Goal: Information Seeking & Learning: Learn about a topic

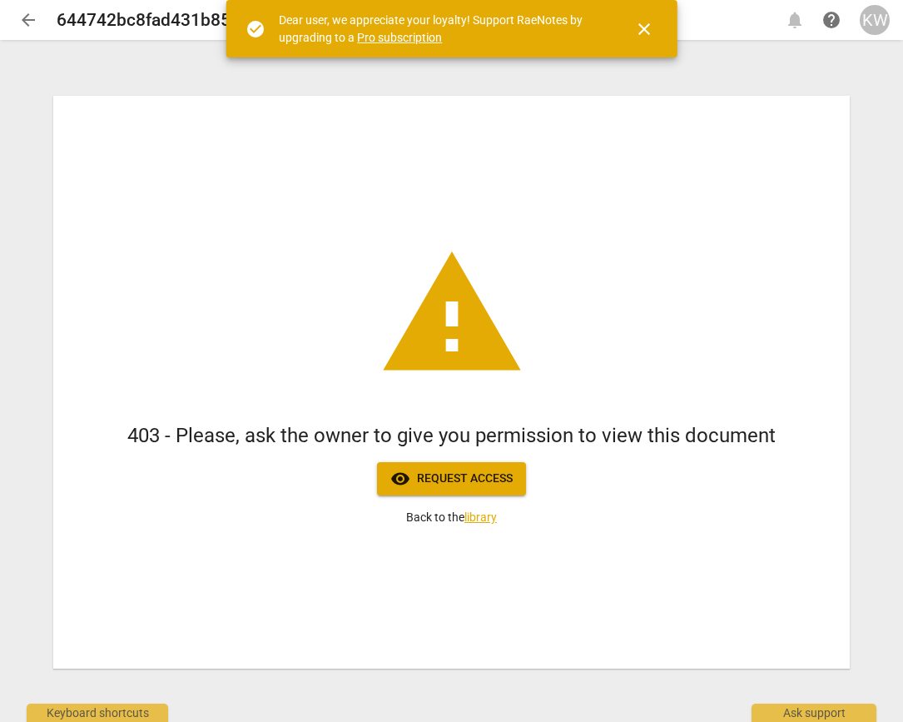
click at [875, 20] on div "KW" at bounding box center [875, 20] width 30 height 30
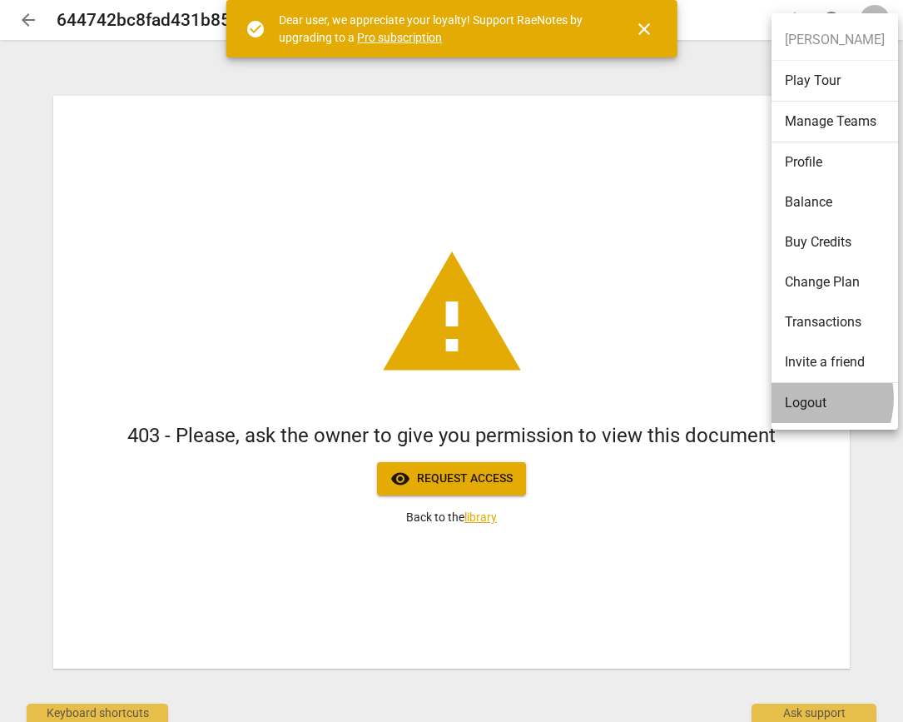
click at [800, 398] on li "Logout" at bounding box center [835, 403] width 127 height 40
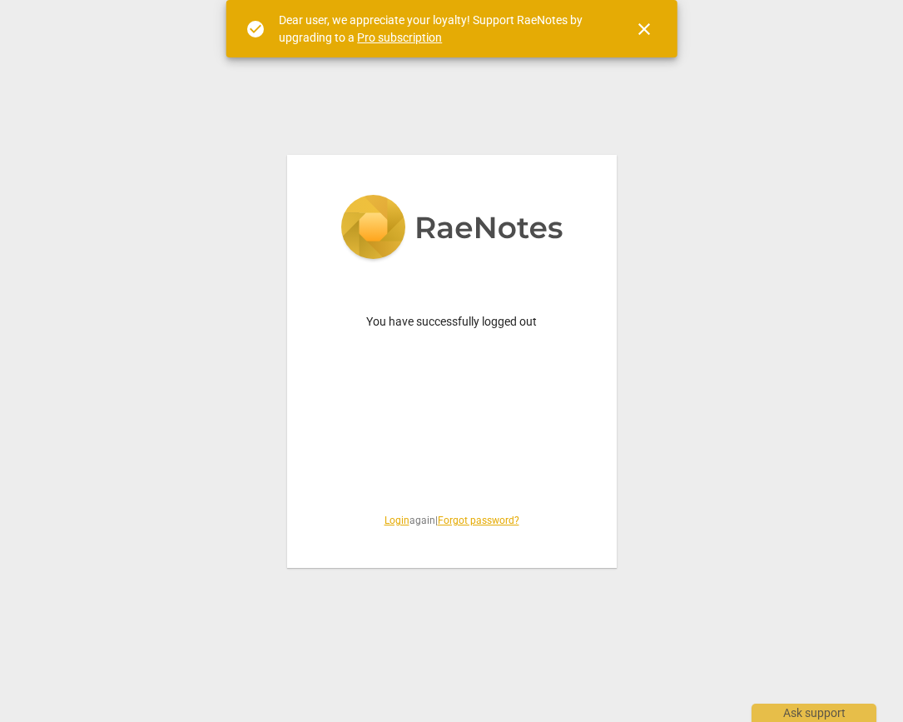
click at [388, 519] on link "Login" at bounding box center [397, 520] width 25 height 12
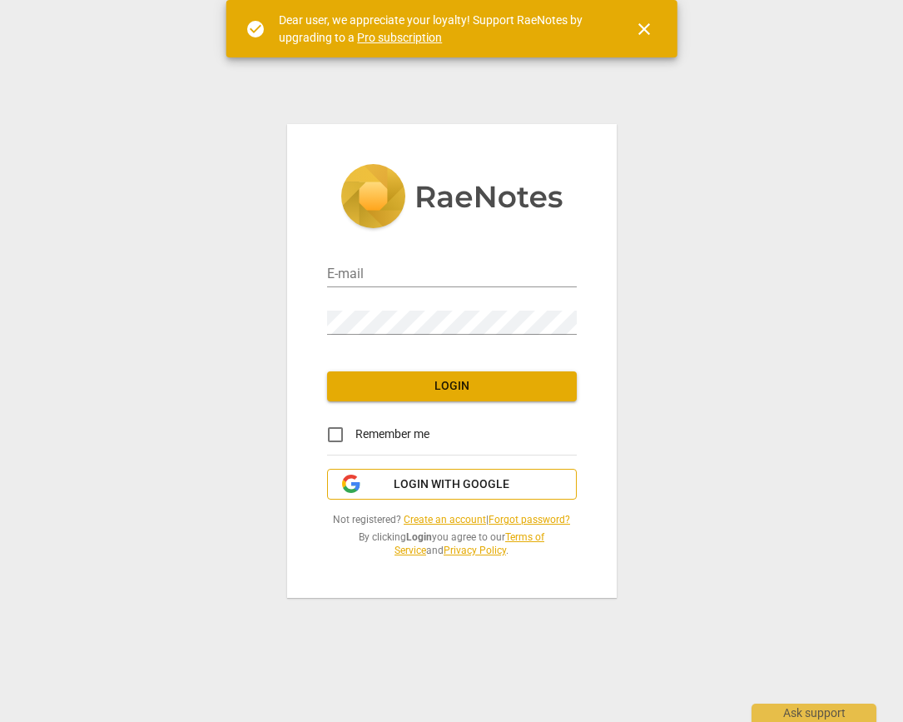
type input "kelly@coachacademy.com"
click at [425, 490] on span "Login with Google" at bounding box center [452, 484] width 116 height 17
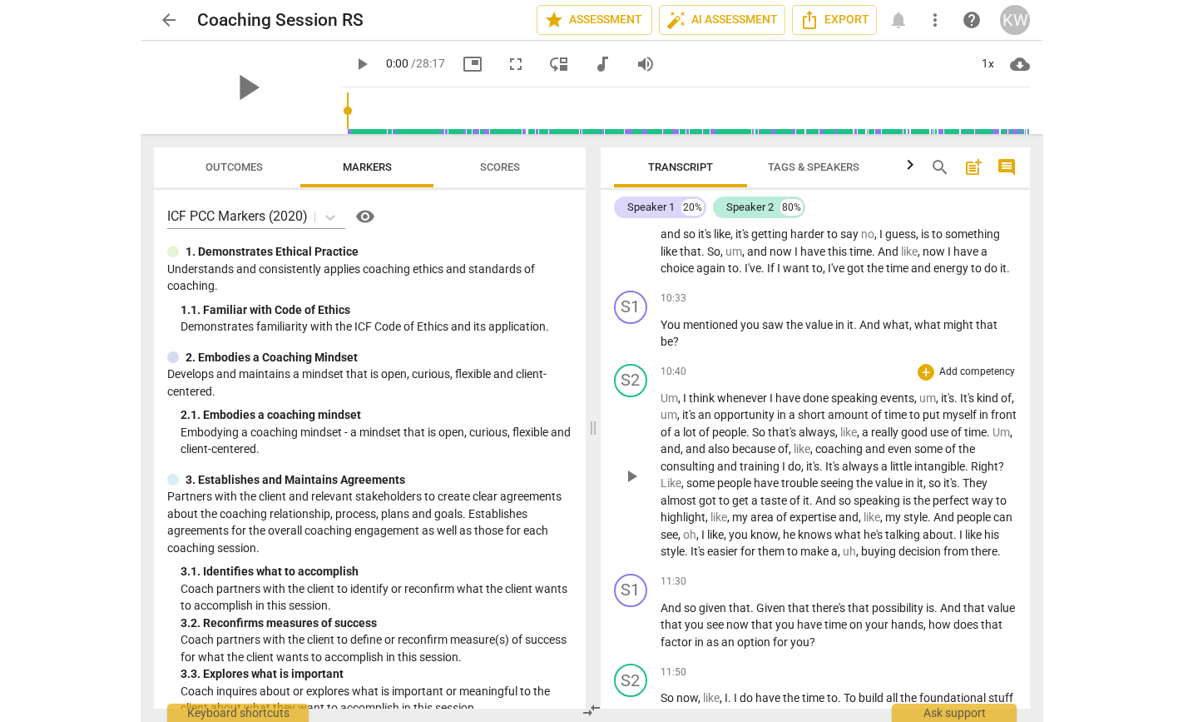
scroll to position [3625, 0]
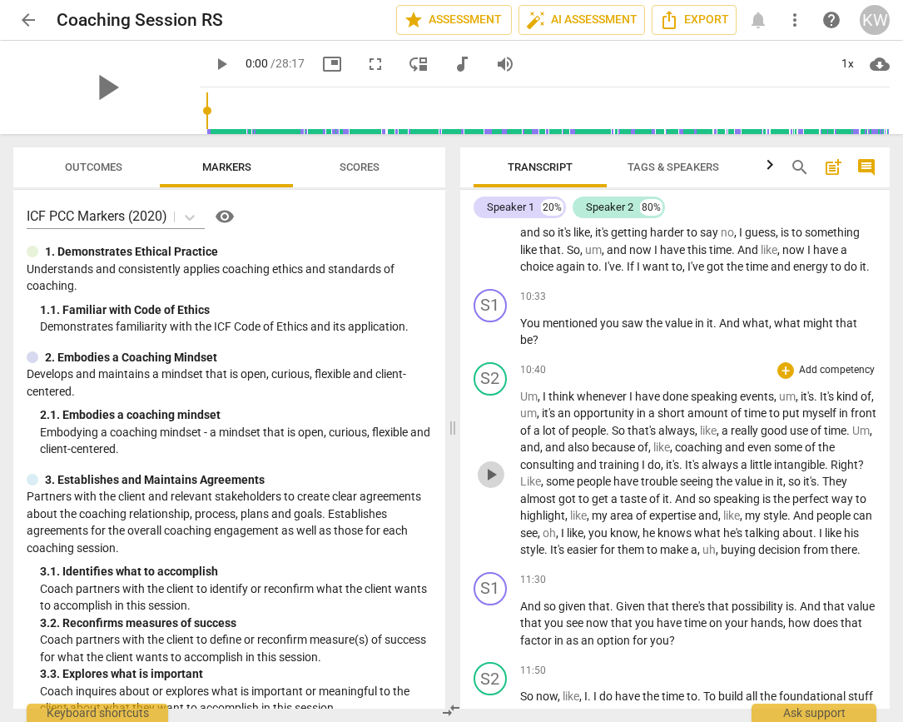
click at [489, 484] on span "play_arrow" at bounding box center [491, 474] width 20 height 20
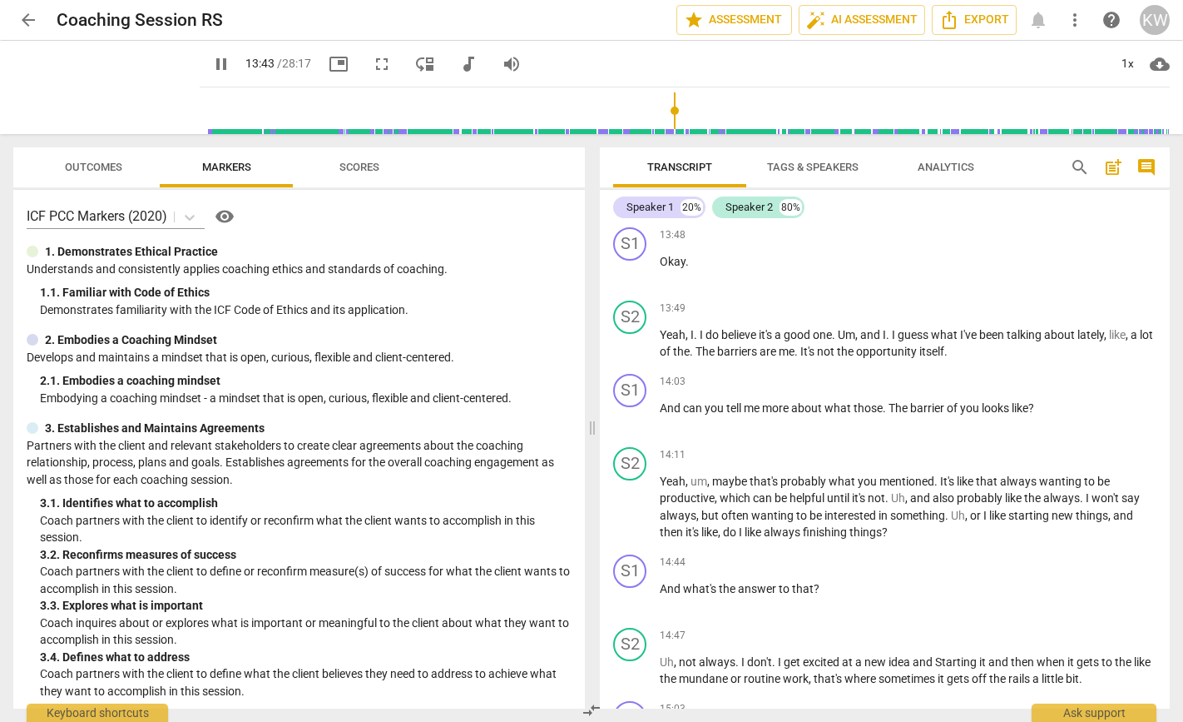
scroll to position [4265, 0]
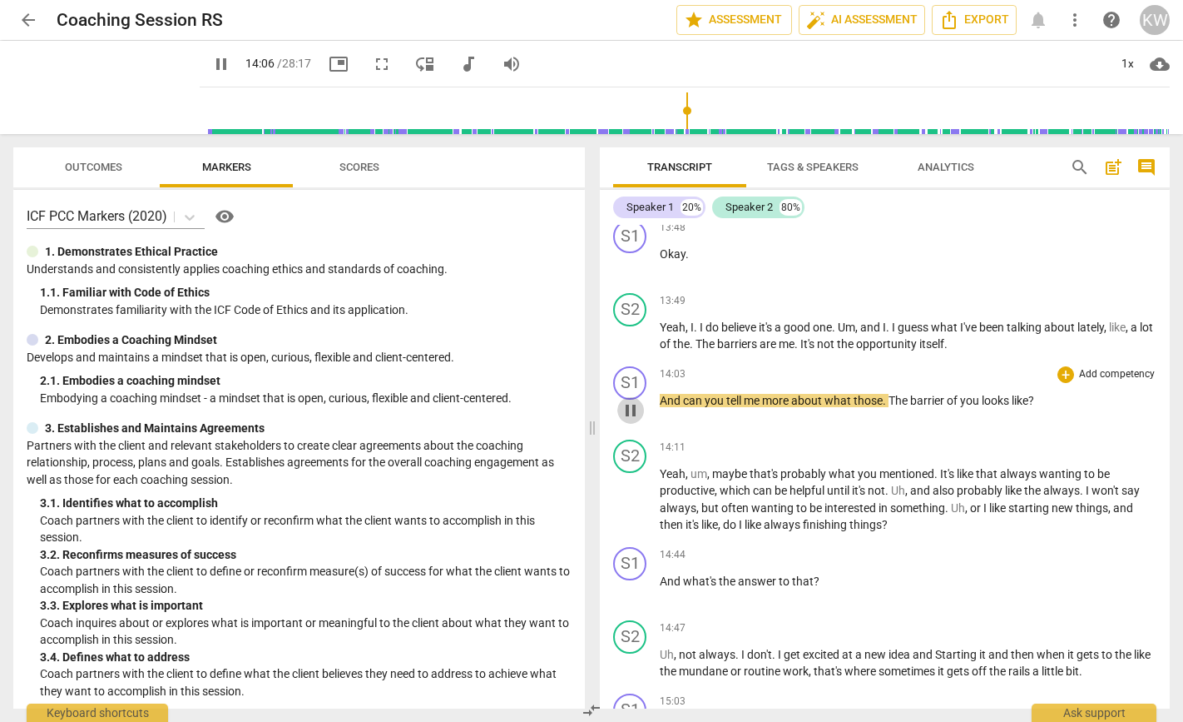
click at [636, 420] on span "pause" at bounding box center [631, 410] width 20 height 20
click at [624, 420] on span "play_arrow" at bounding box center [631, 410] width 20 height 20
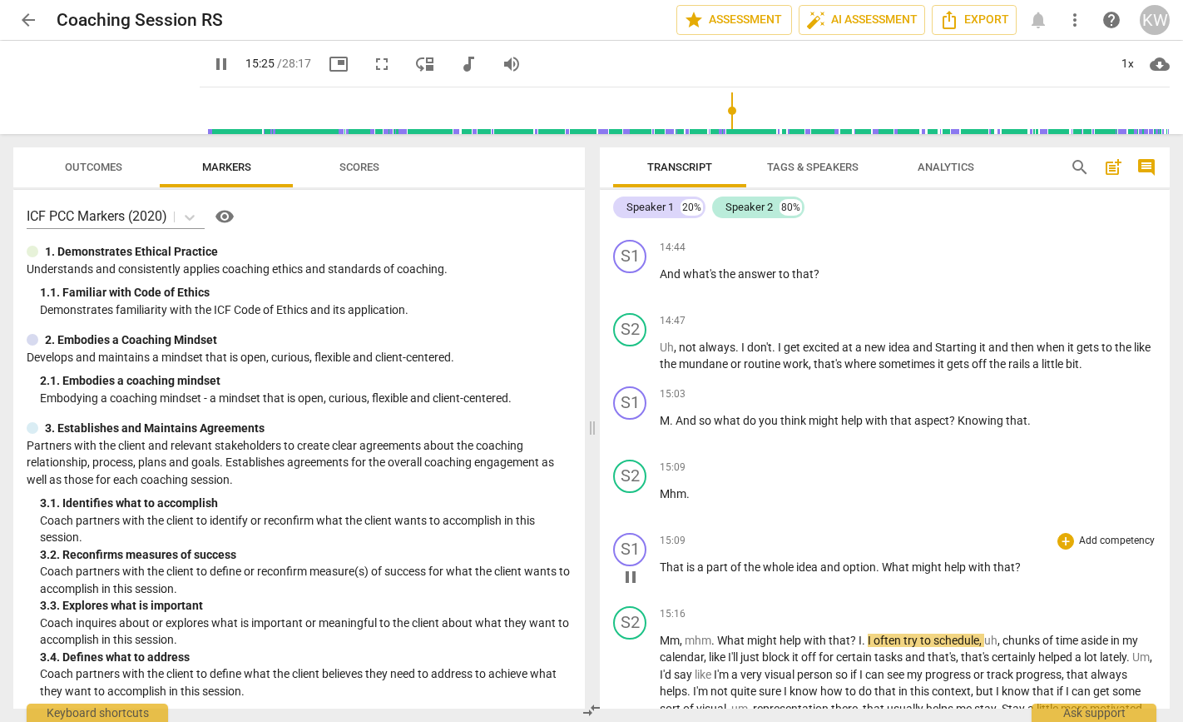
scroll to position [4764, 0]
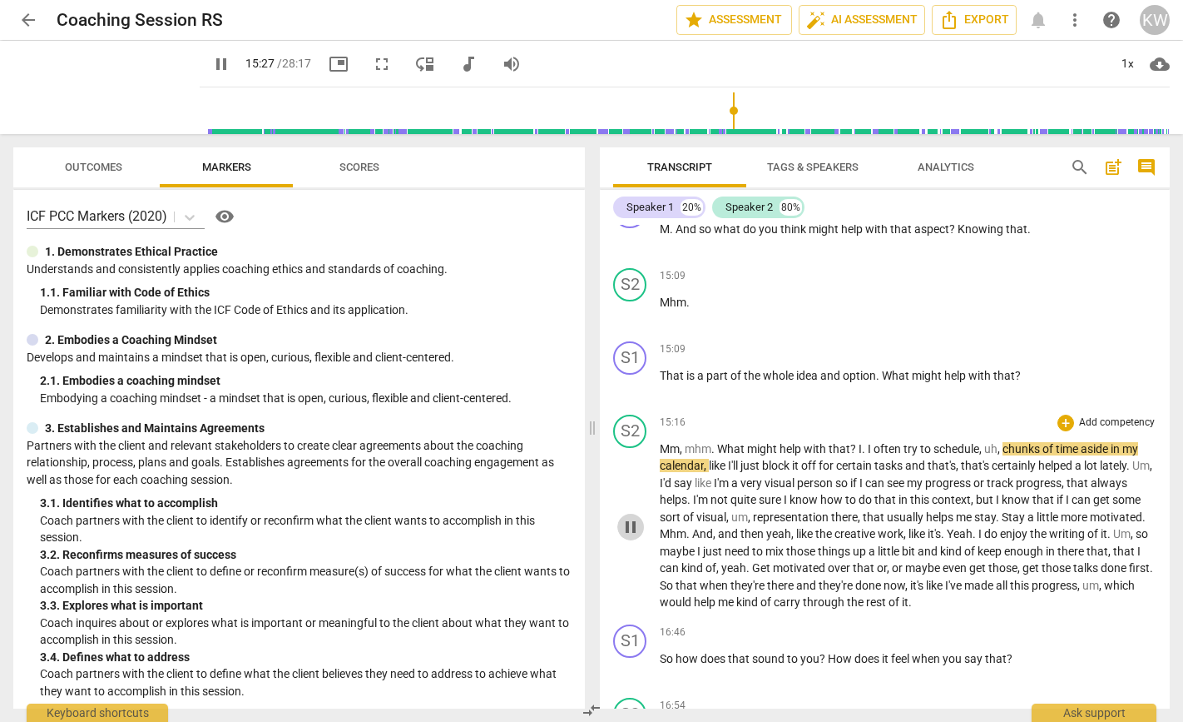
click at [634, 537] on span "pause" at bounding box center [631, 527] width 20 height 20
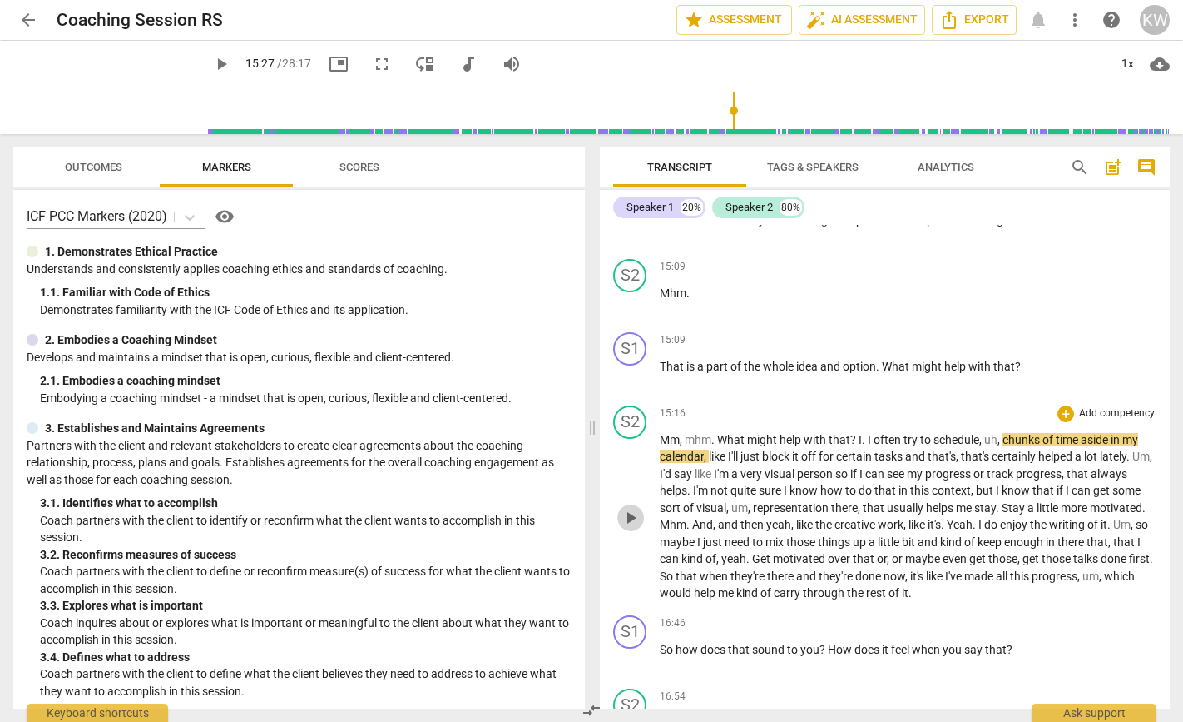
click at [627, 528] on span "play_arrow" at bounding box center [631, 518] width 20 height 20
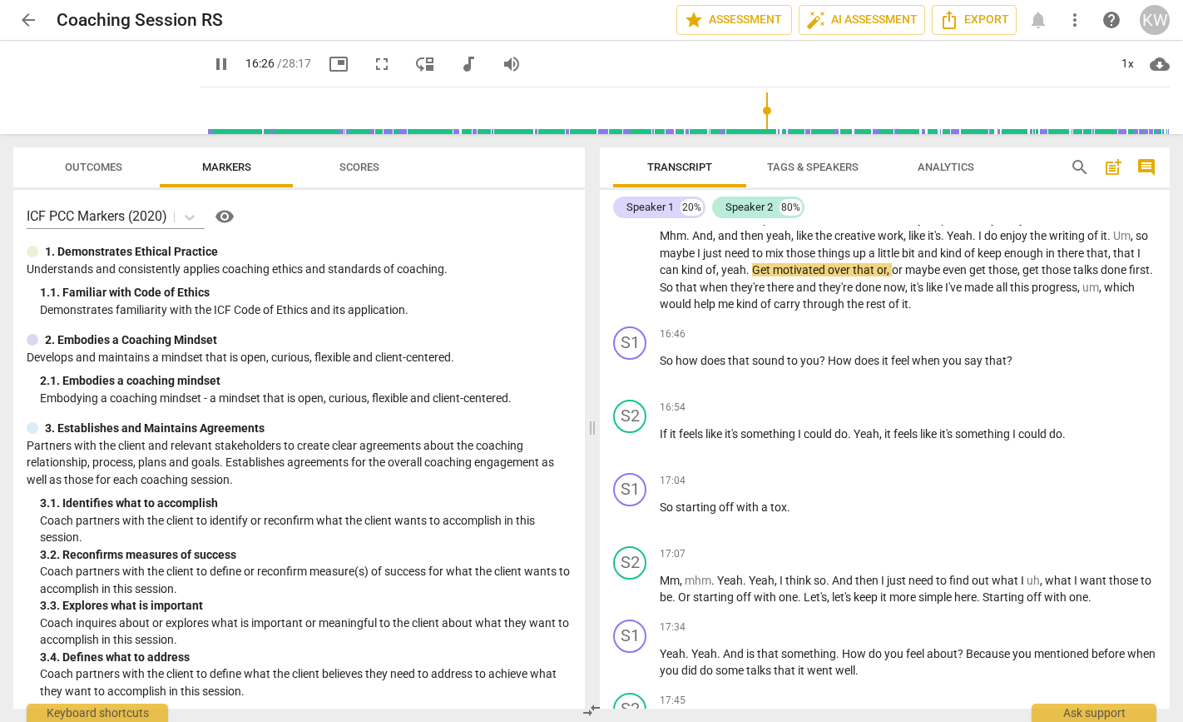
scroll to position [5063, 0]
click at [633, 526] on span "pause" at bounding box center [631, 516] width 20 height 20
click at [633, 526] on span "play_arrow" at bounding box center [631, 516] width 20 height 20
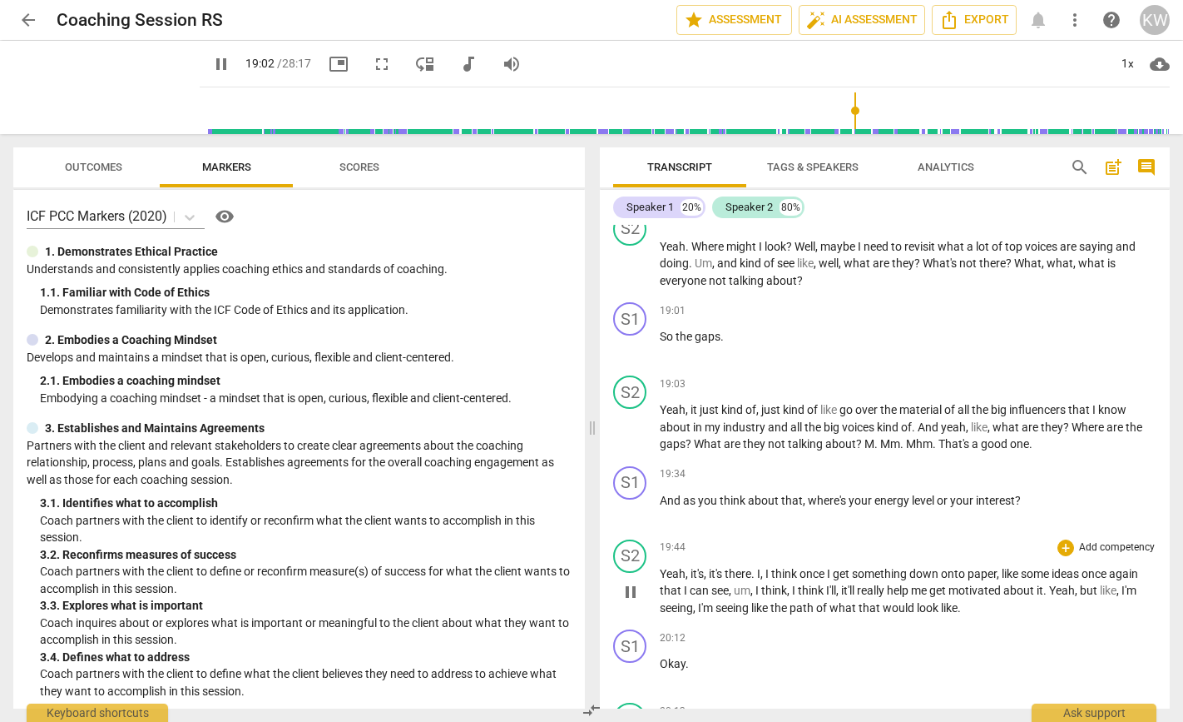
scroll to position [5761, 0]
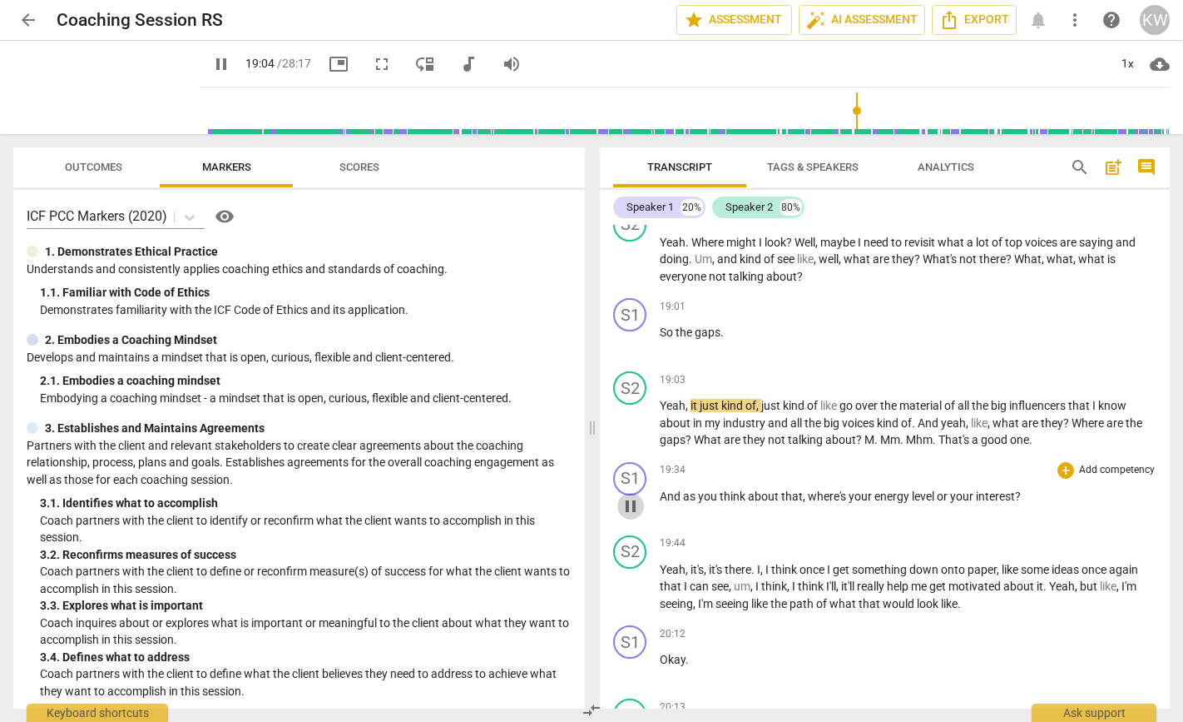
click at [624, 516] on span "pause" at bounding box center [631, 506] width 20 height 20
click at [624, 516] on span "play_arrow" at bounding box center [631, 506] width 20 height 20
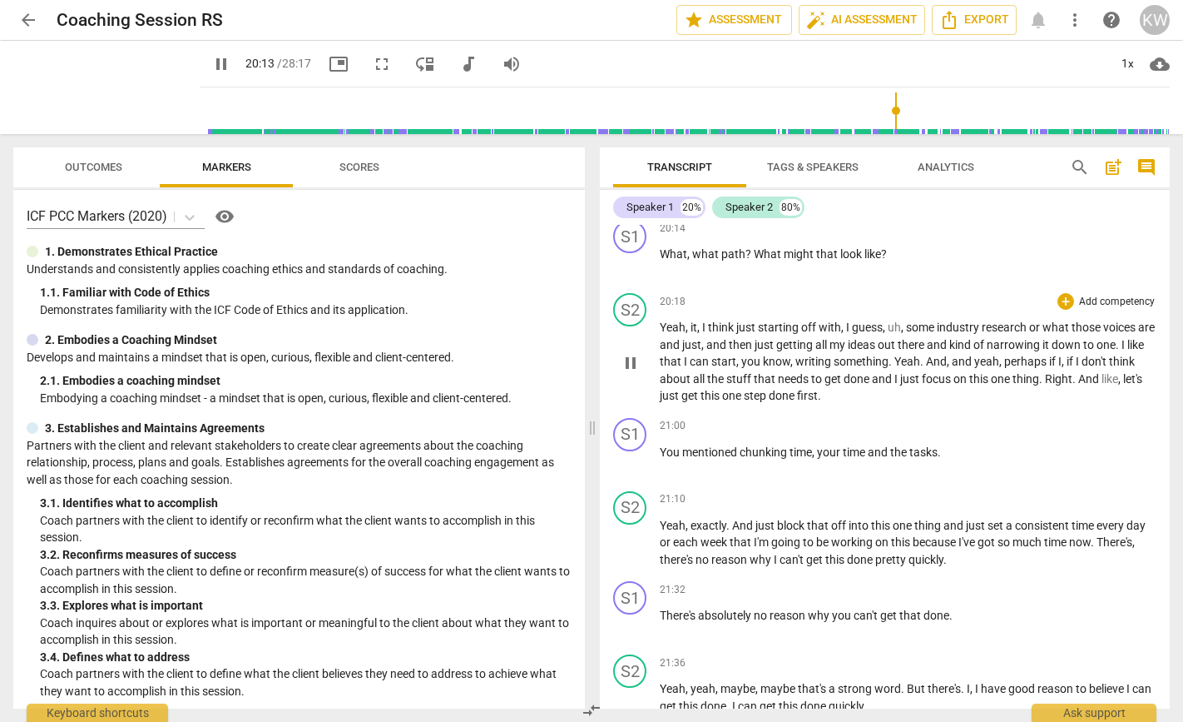
scroll to position [6319, 0]
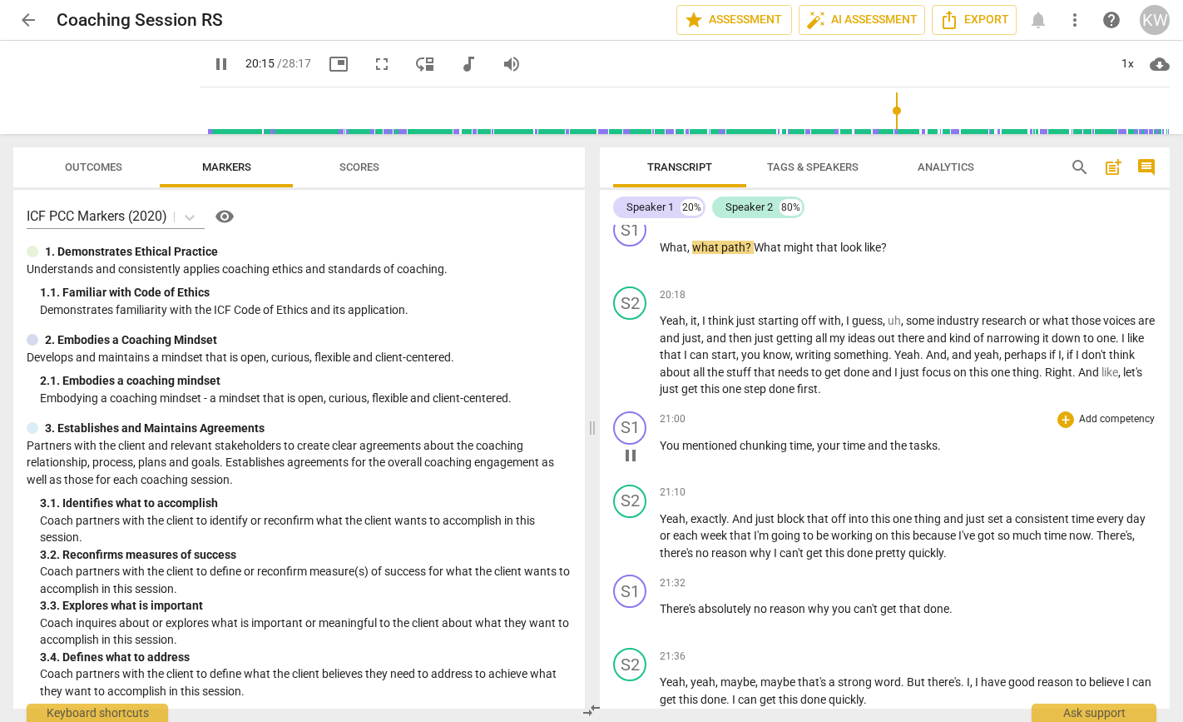
click at [635, 465] on span "pause" at bounding box center [631, 455] width 20 height 20
click at [635, 465] on span "play_arrow" at bounding box center [631, 455] width 20 height 20
click at [634, 465] on span "pause" at bounding box center [631, 455] width 20 height 20
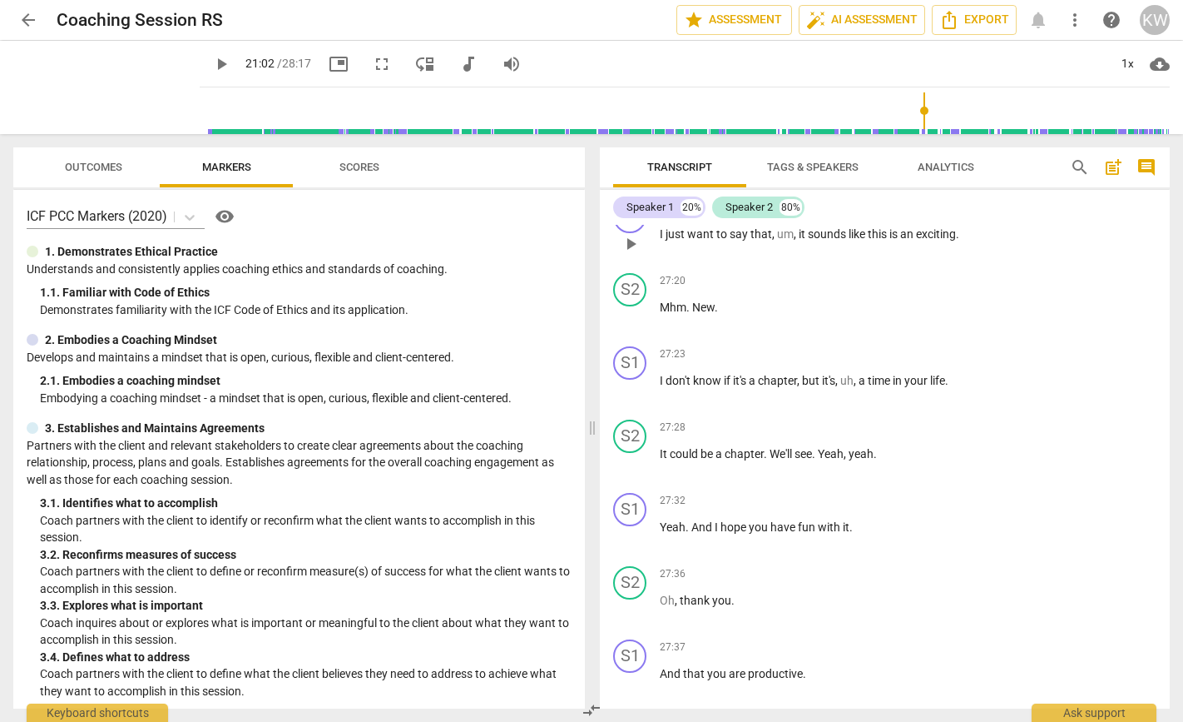
scroll to position [8693, 0]
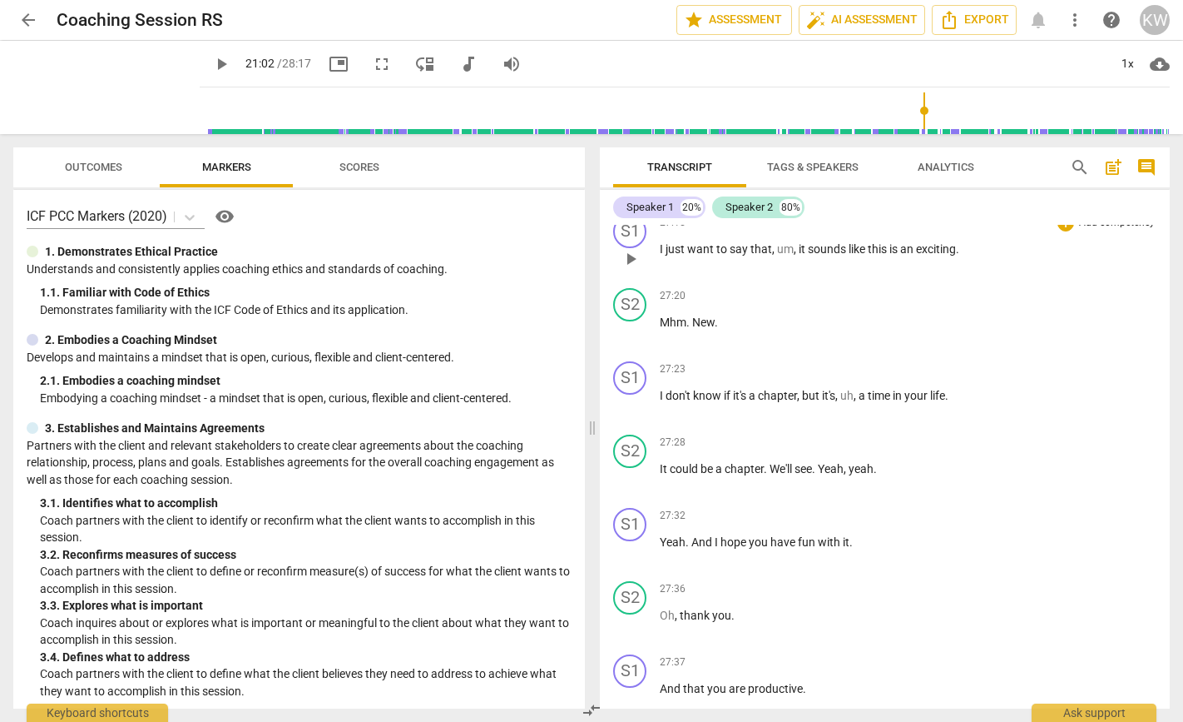
click at [630, 269] on span "play_arrow" at bounding box center [631, 259] width 20 height 20
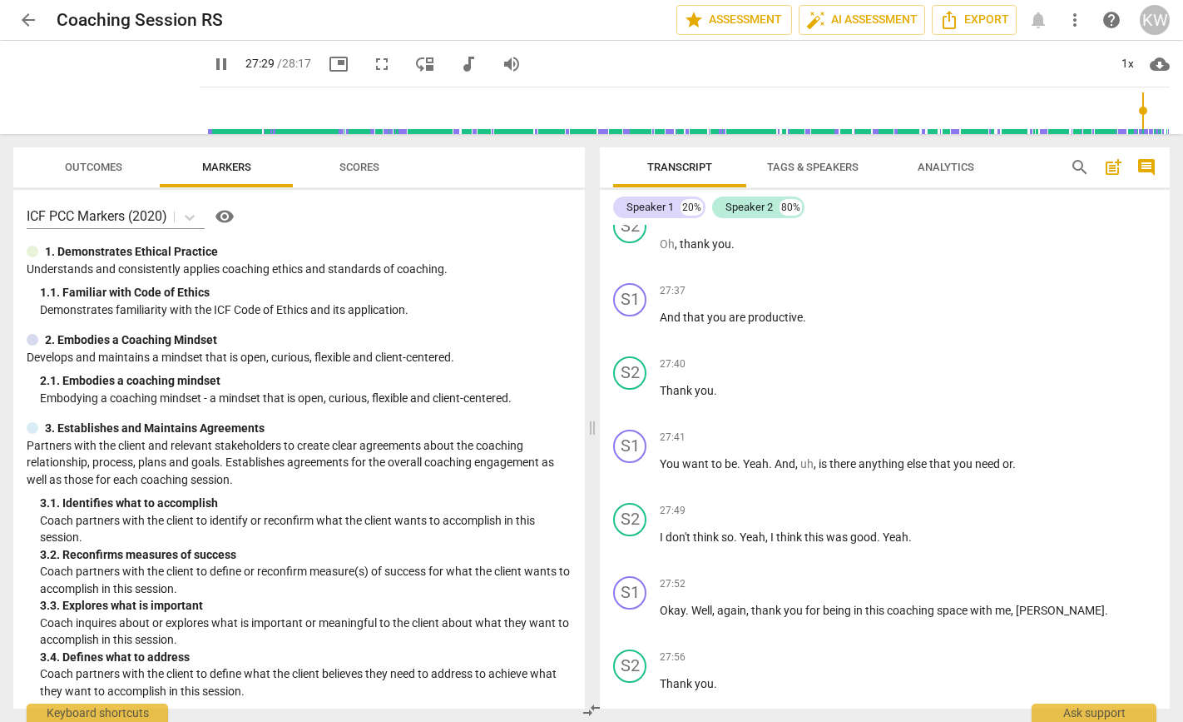
scroll to position [9066, 0]
click at [628, 335] on span "pause" at bounding box center [631, 325] width 20 height 20
type input "1651"
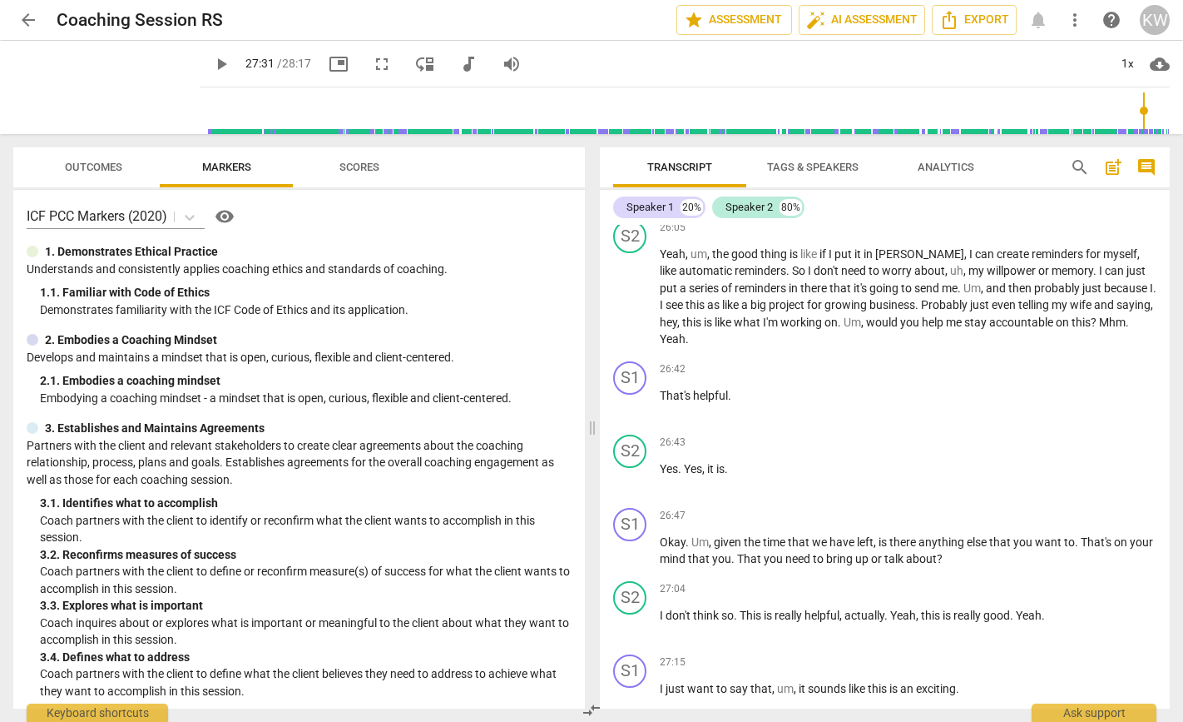
scroll to position [8252, 0]
click at [659, 204] on div "Speaker 1" at bounding box center [650, 207] width 47 height 17
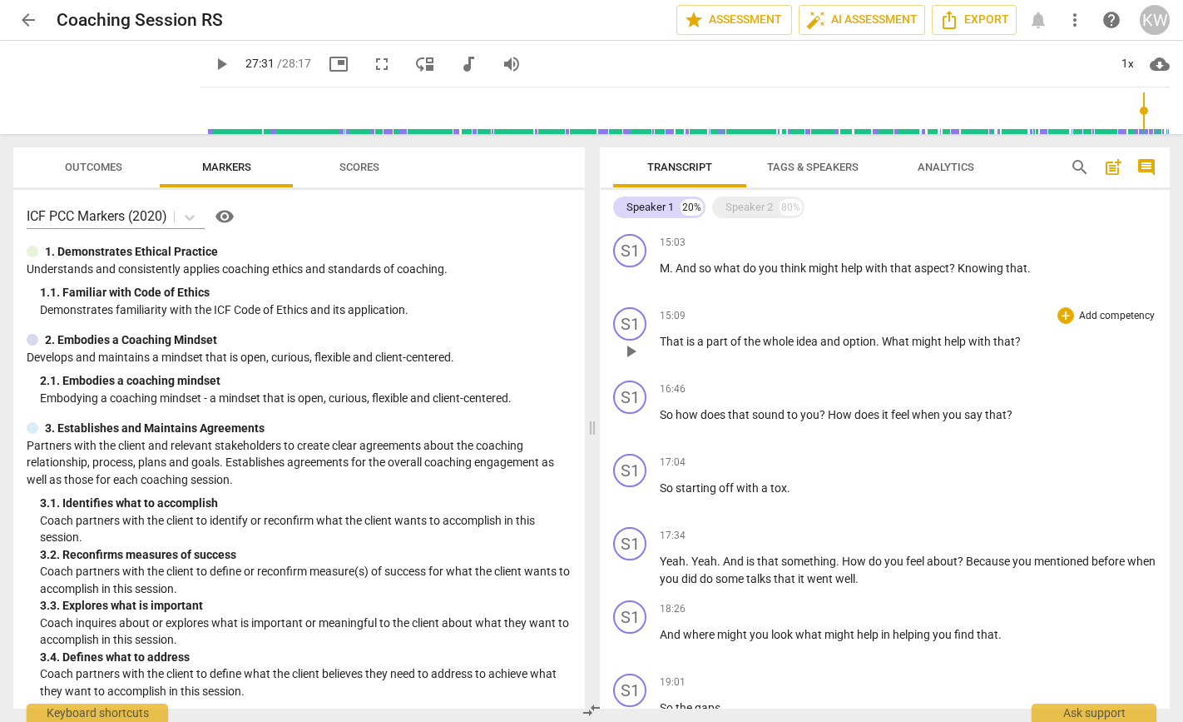
scroll to position [1761, 0]
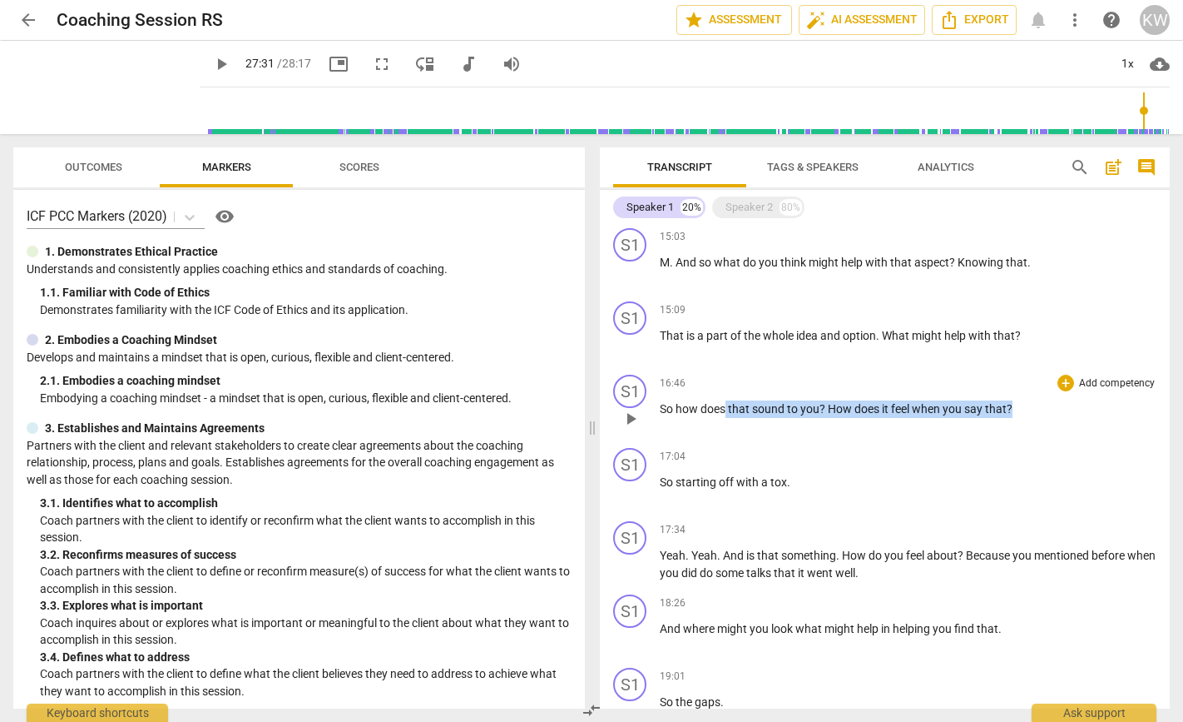
drag, startPoint x: 1019, startPoint y: 409, endPoint x: 723, endPoint y: 417, distance: 295.6
click at [723, 417] on p "So how does that sound to you ? How does it feel when you say that ?" at bounding box center [908, 408] width 497 height 17
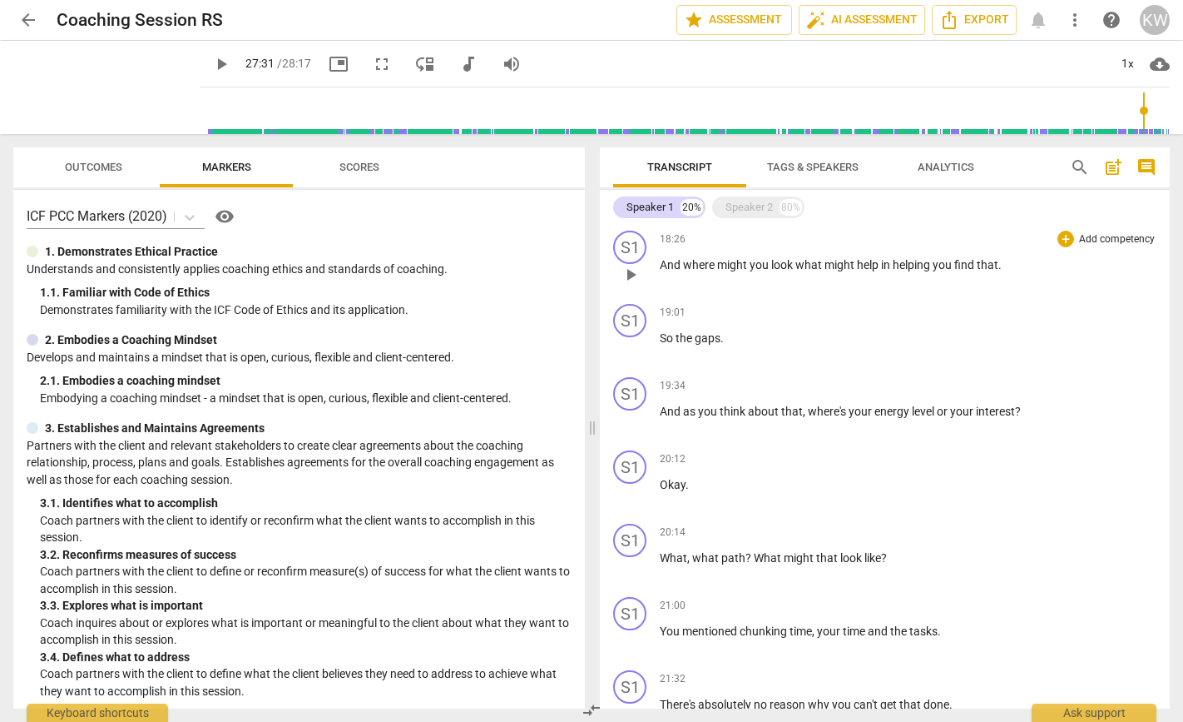
scroll to position [2126, 0]
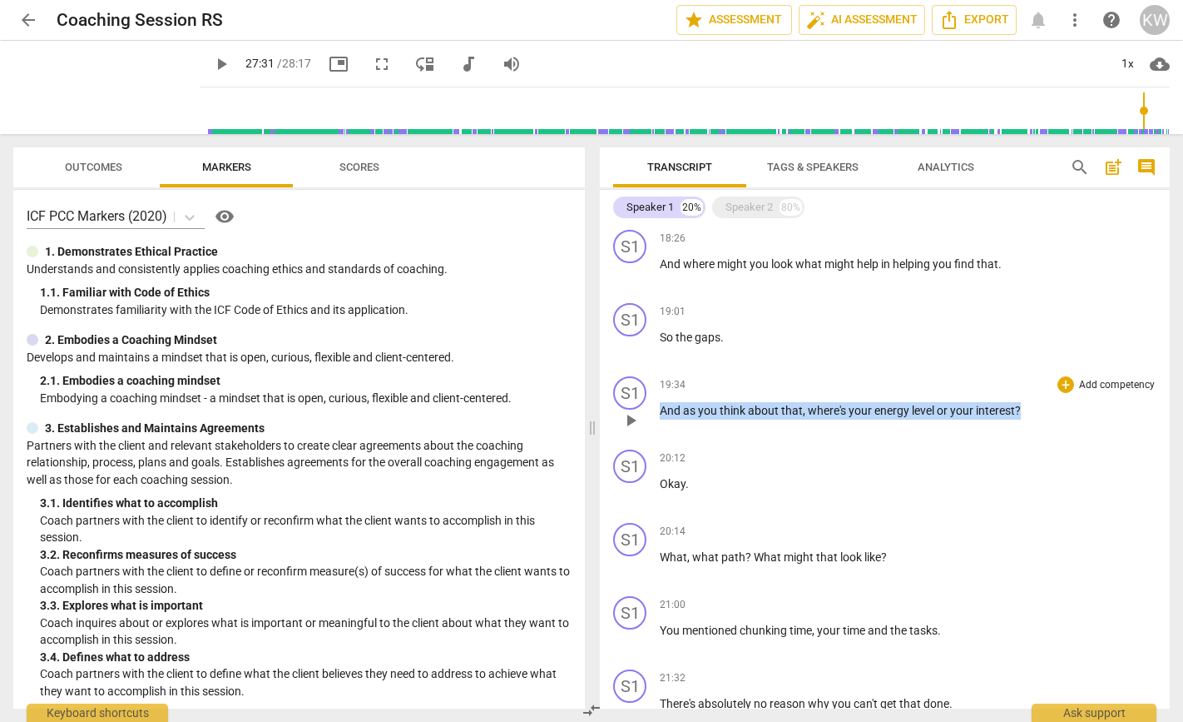
drag, startPoint x: 1024, startPoint y: 409, endPoint x: 662, endPoint y: 410, distance: 362.0
click at [662, 410] on p "And as you think about that , where's your energy level or your interest ?" at bounding box center [908, 410] width 497 height 17
copy p "And as you think about that , where's your energy level or your interest ?"
